Goal: Obtain resource: Obtain resource

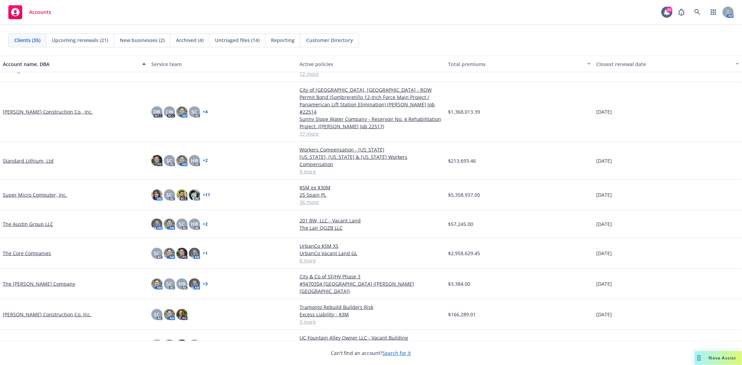
scroll to position [734, 0]
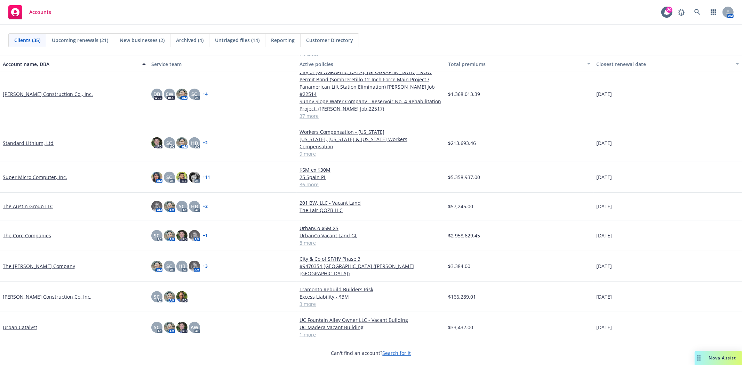
click at [56, 293] on link "[PERSON_NAME] Construction Co. Inc." at bounding box center [47, 296] width 89 height 7
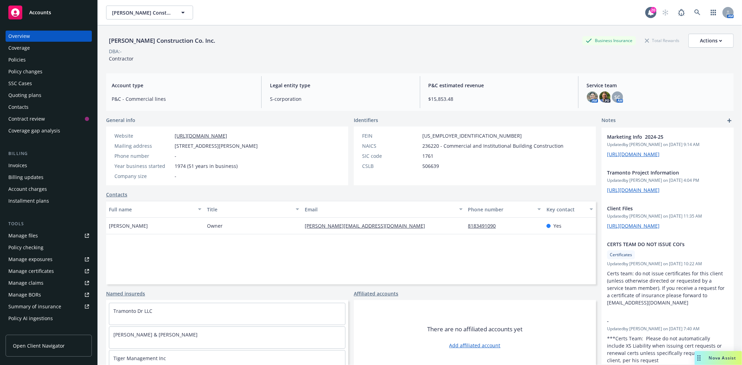
click at [29, 59] on div "Policies" at bounding box center [48, 59] width 81 height 11
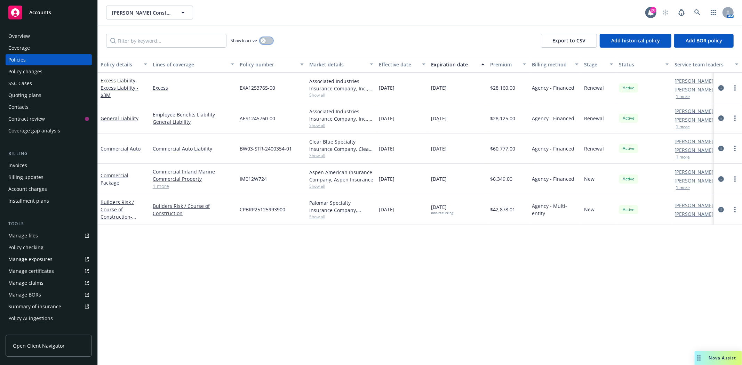
click at [268, 39] on button "button" at bounding box center [266, 40] width 13 height 7
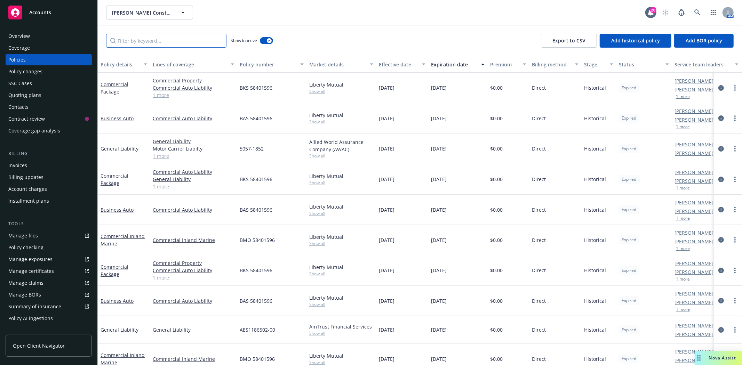
click at [152, 46] on input "Filter by keyword..." at bounding box center [166, 41] width 120 height 14
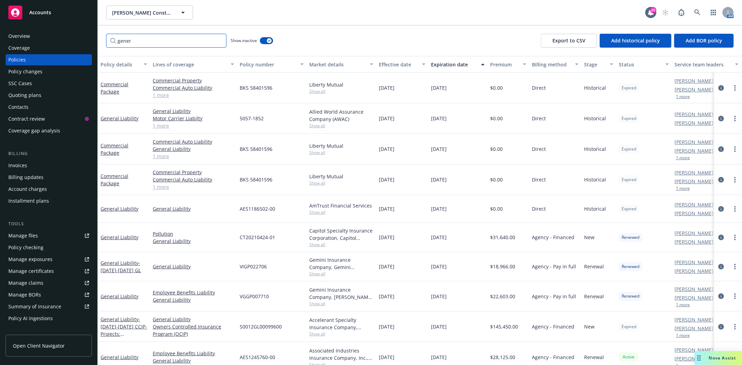
type input "gener"
click at [27, 15] on div "Accounts" at bounding box center [48, 13] width 81 height 14
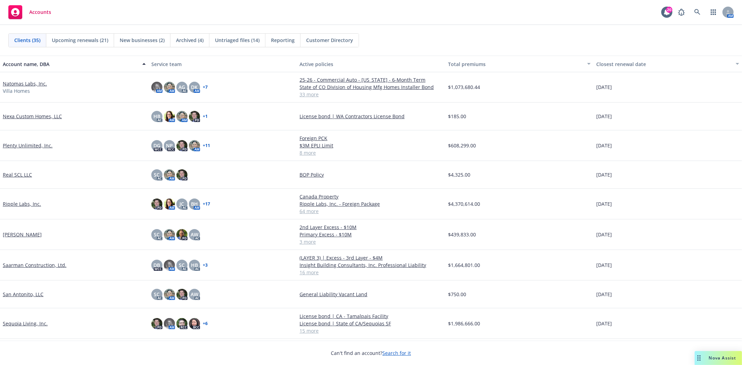
scroll to position [618, 0]
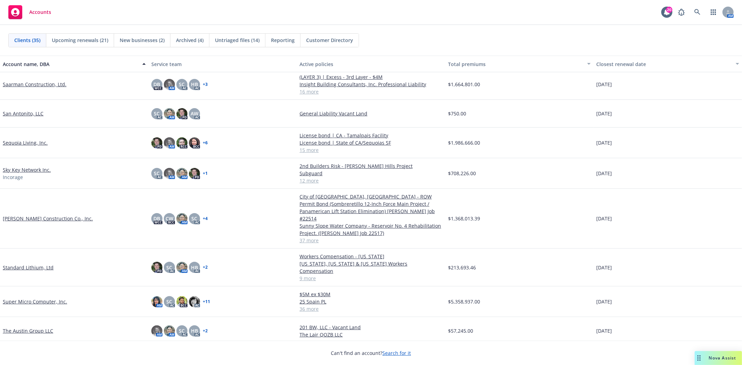
click at [37, 215] on link "[PERSON_NAME] Construction Co., Inc." at bounding box center [48, 218] width 90 height 7
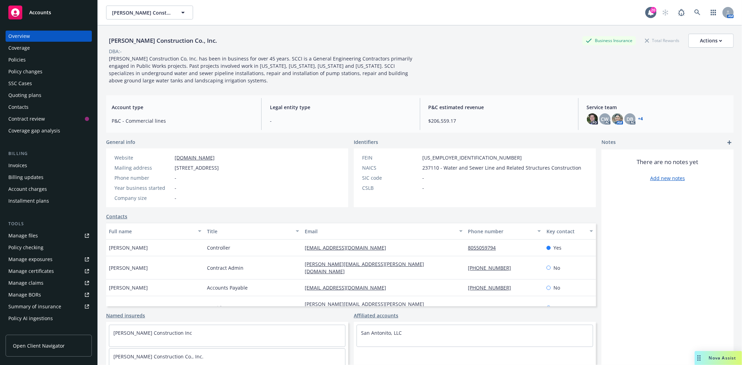
click at [35, 238] on div "Manage files" at bounding box center [23, 235] width 30 height 11
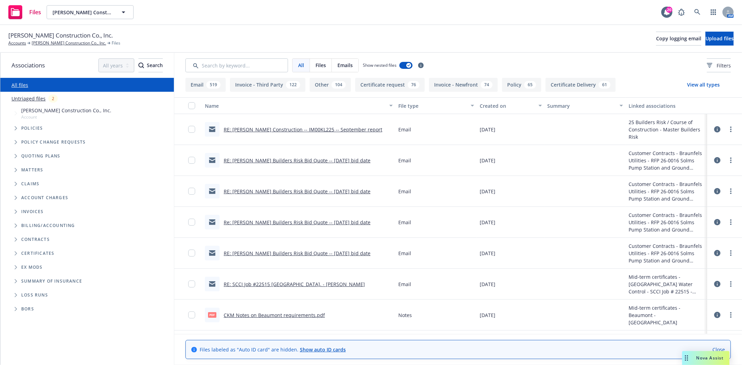
click at [15, 237] on span "Folder Tree Example" at bounding box center [15, 239] width 11 height 11
click at [18, 264] on span "Folder Tree Example" at bounding box center [21, 266] width 11 height 11
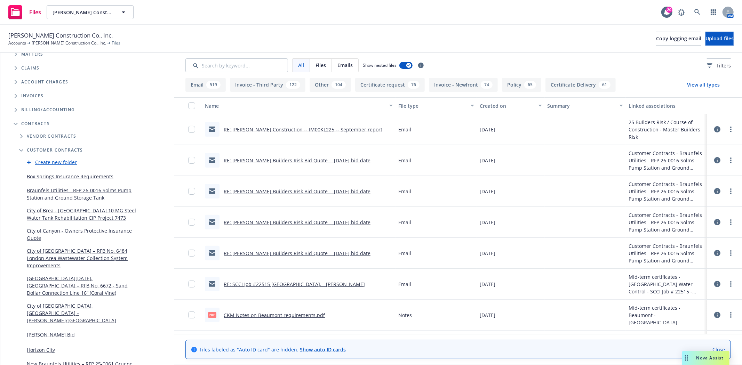
scroll to position [154, 0]
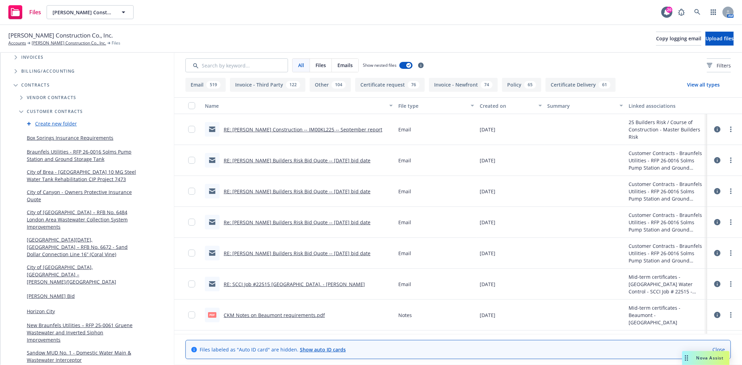
click at [49, 325] on link "New Braunfels Utilities – RFP 25-0061 Gruene Wastewater and Inverted Siphon Imp…" at bounding box center [82, 333] width 111 height 22
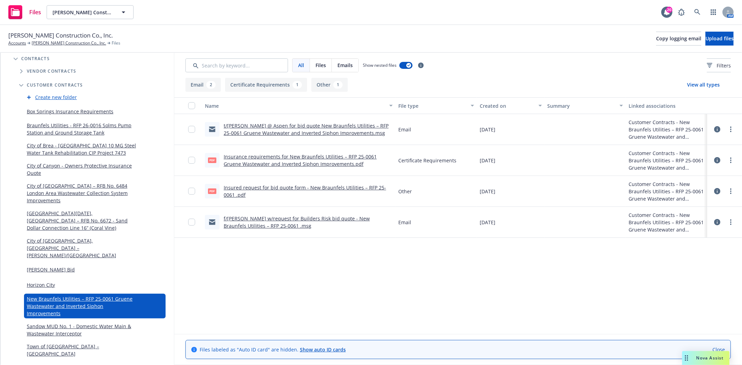
scroll to position [193, 0]
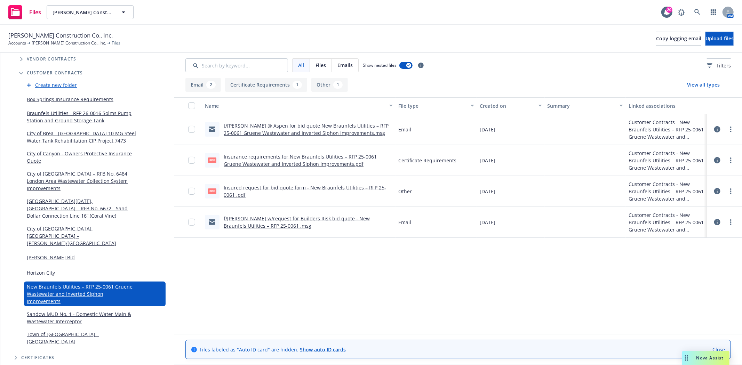
click at [55, 112] on link "Braunfels Utilities - RFP 26-0016 Solms Pump Station and Ground Storage Tank" at bounding box center [82, 117] width 111 height 15
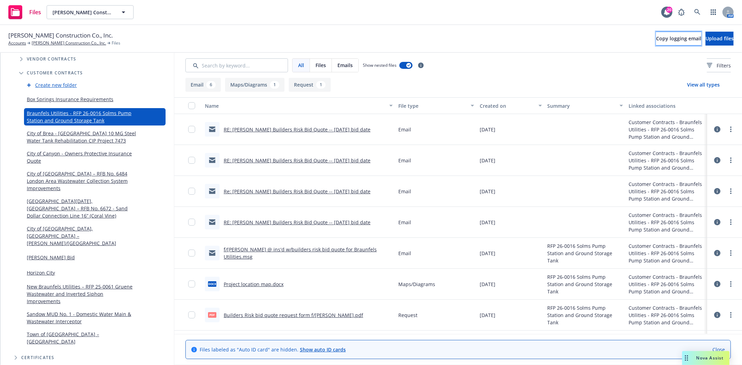
click at [657, 41] on span "Copy logging email" at bounding box center [678, 38] width 45 height 7
